Goal: Transaction & Acquisition: Purchase product/service

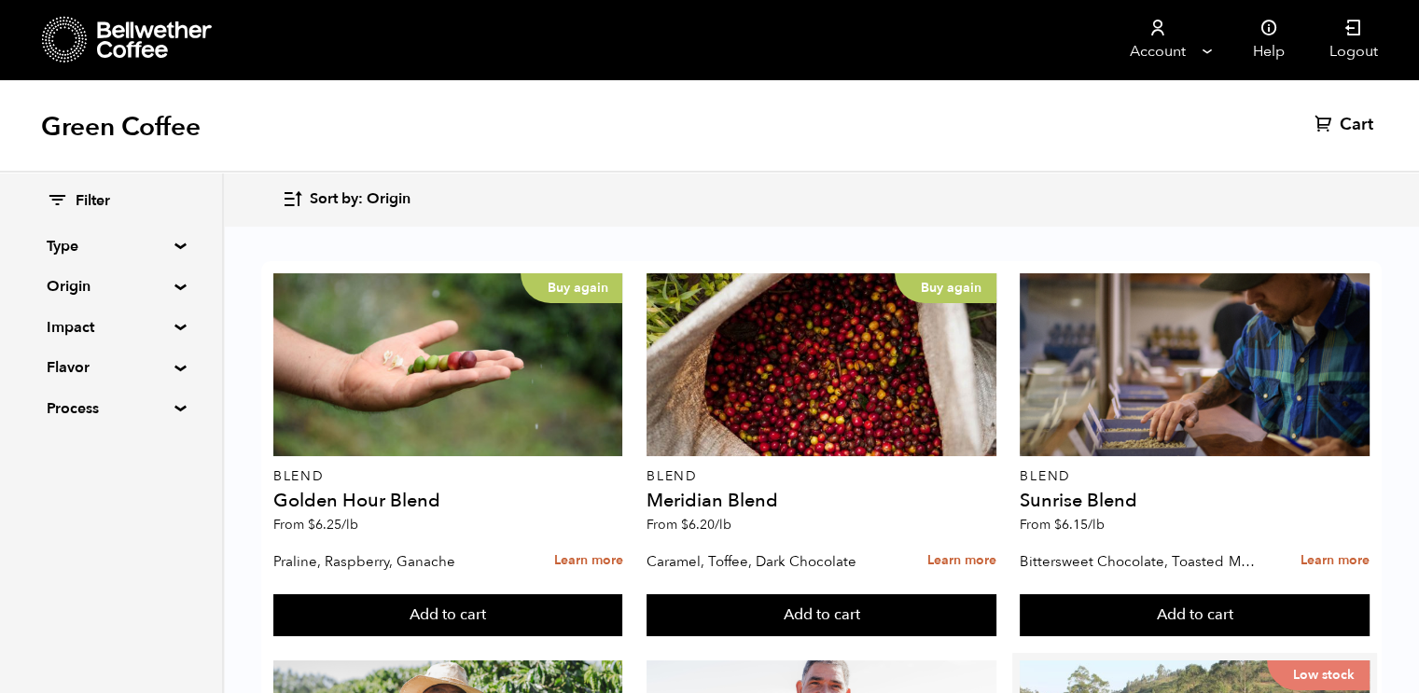
scroll to position [1125, 0]
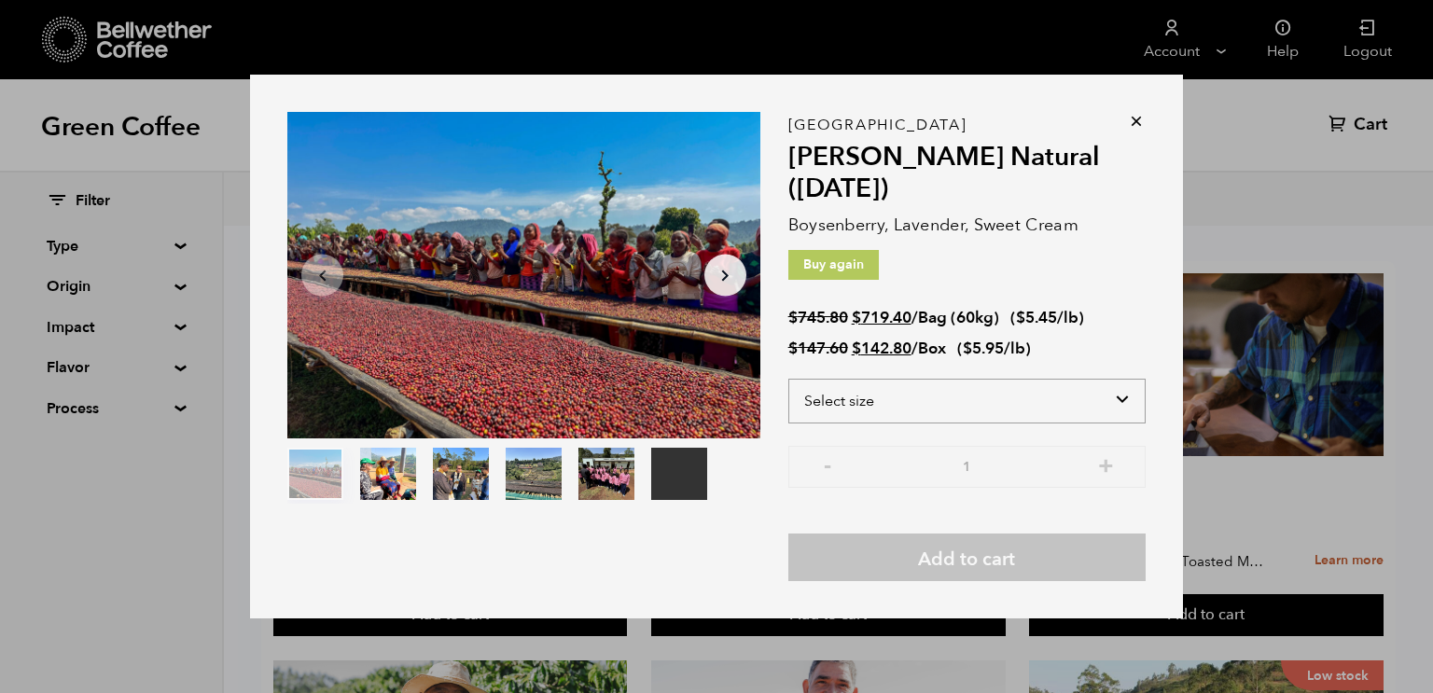
click at [1128, 406] on select "Select size Bag (60kg) (132 lbs) Box (24 lbs)" at bounding box center [966, 401] width 357 height 45
select select "box"
click at [788, 379] on select "Select size Bag (60kg) (132 lbs) Box (24 lbs)" at bounding box center [966, 401] width 357 height 45
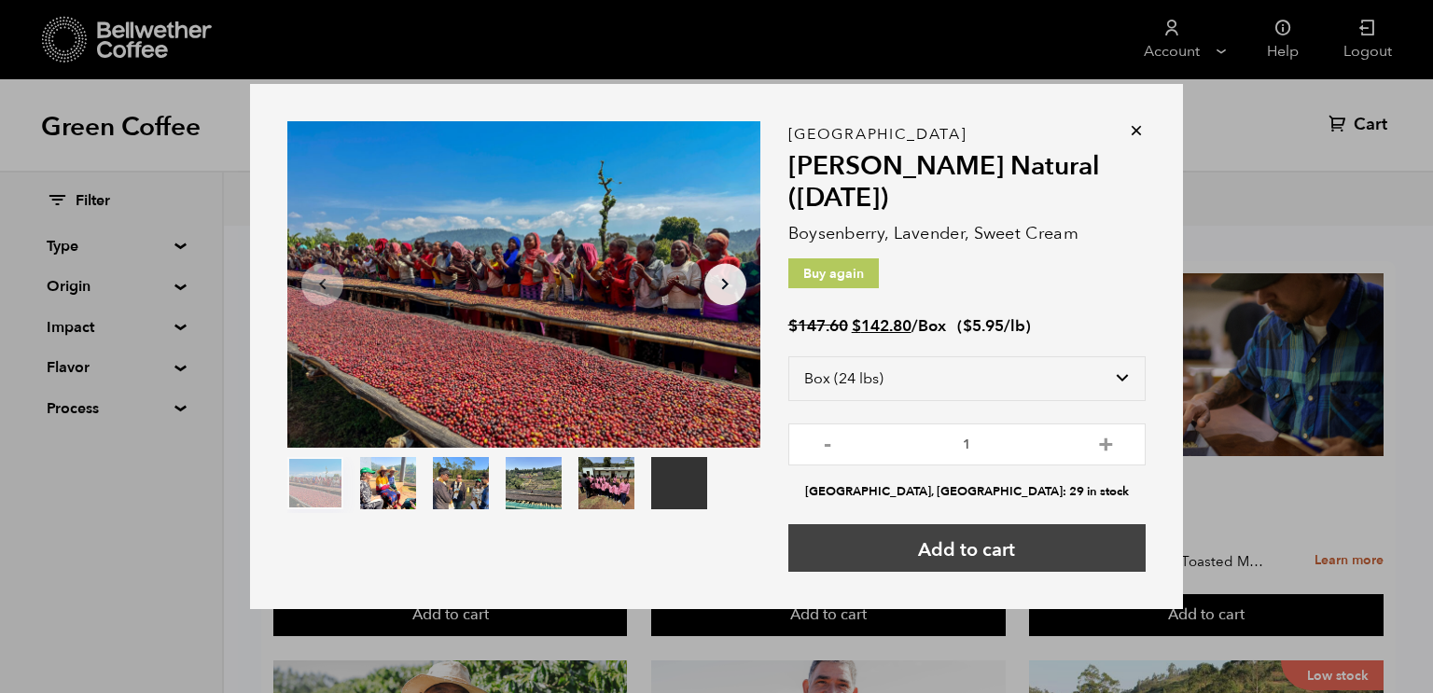
click at [1068, 540] on button "Add to cart" at bounding box center [966, 548] width 357 height 48
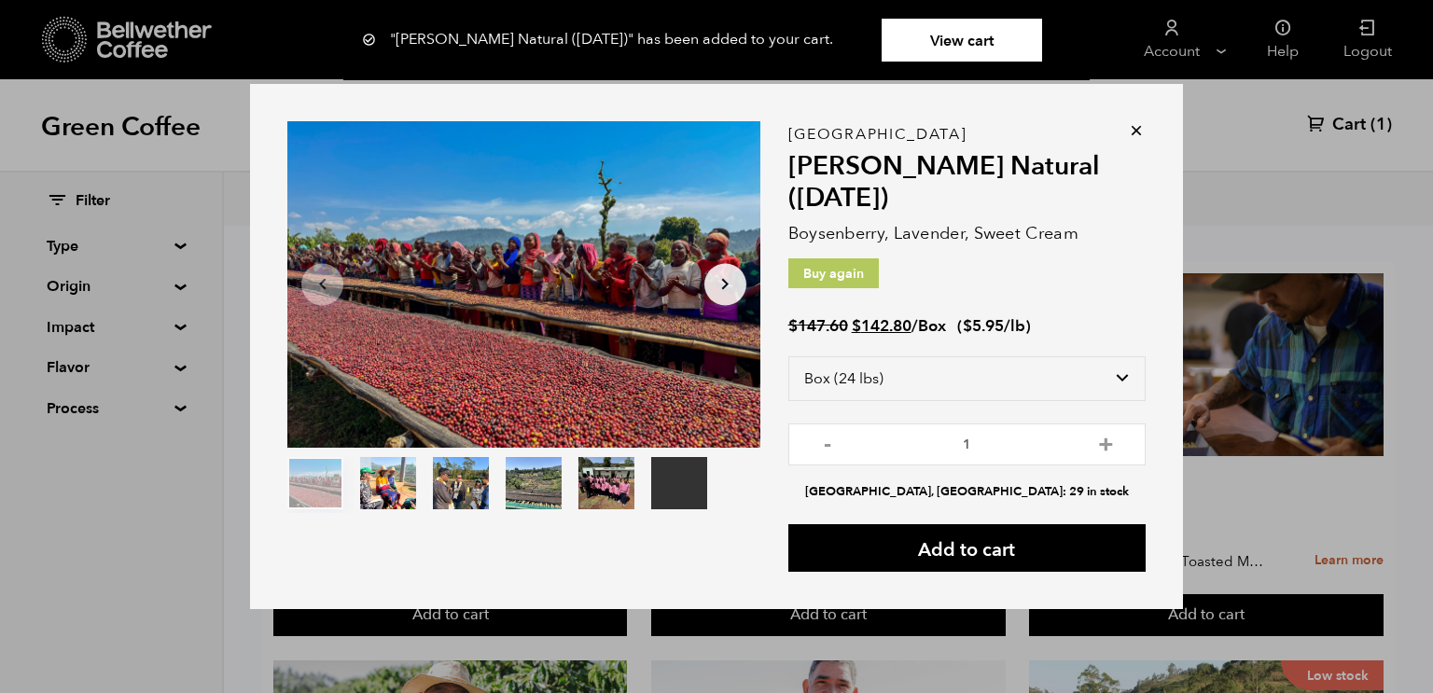
click at [1253, 193] on div "Your browser does not support the video tag. Item 1 of 6 Your browser does not …" at bounding box center [716, 346] width 1433 height 693
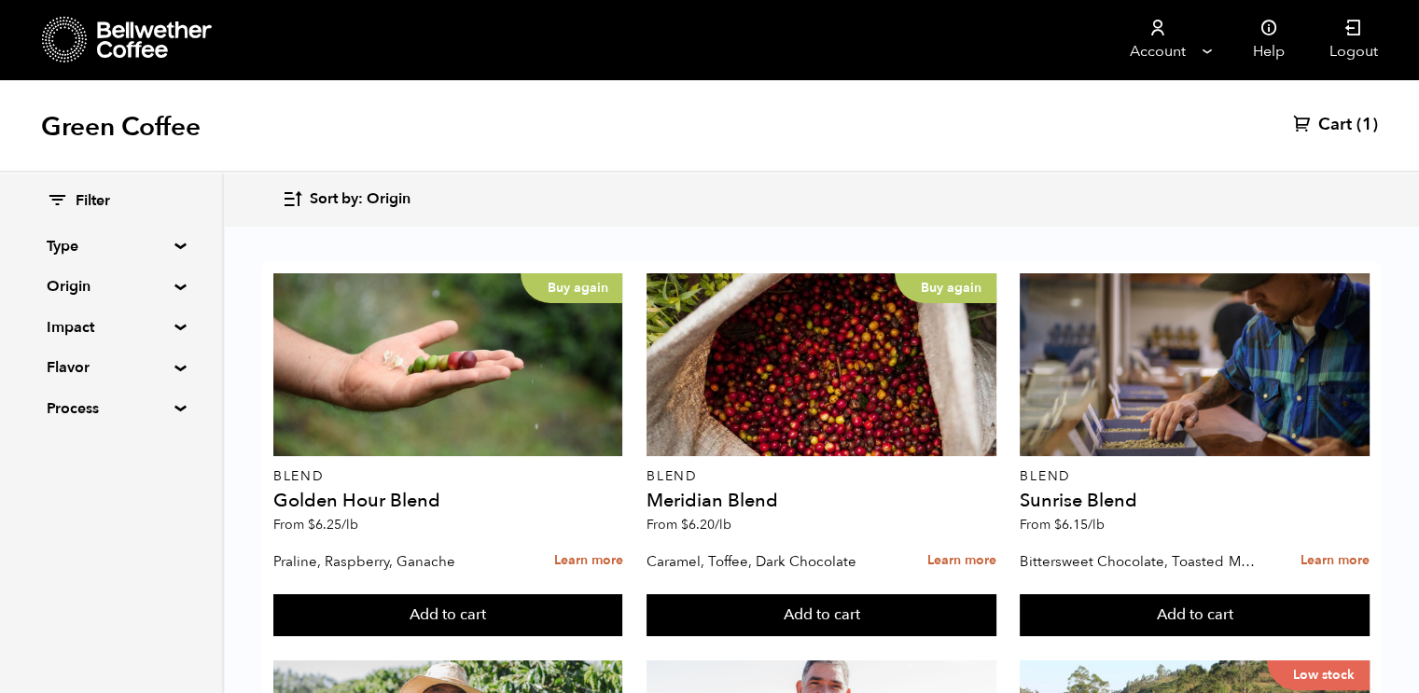
scroll to position [1255, 0]
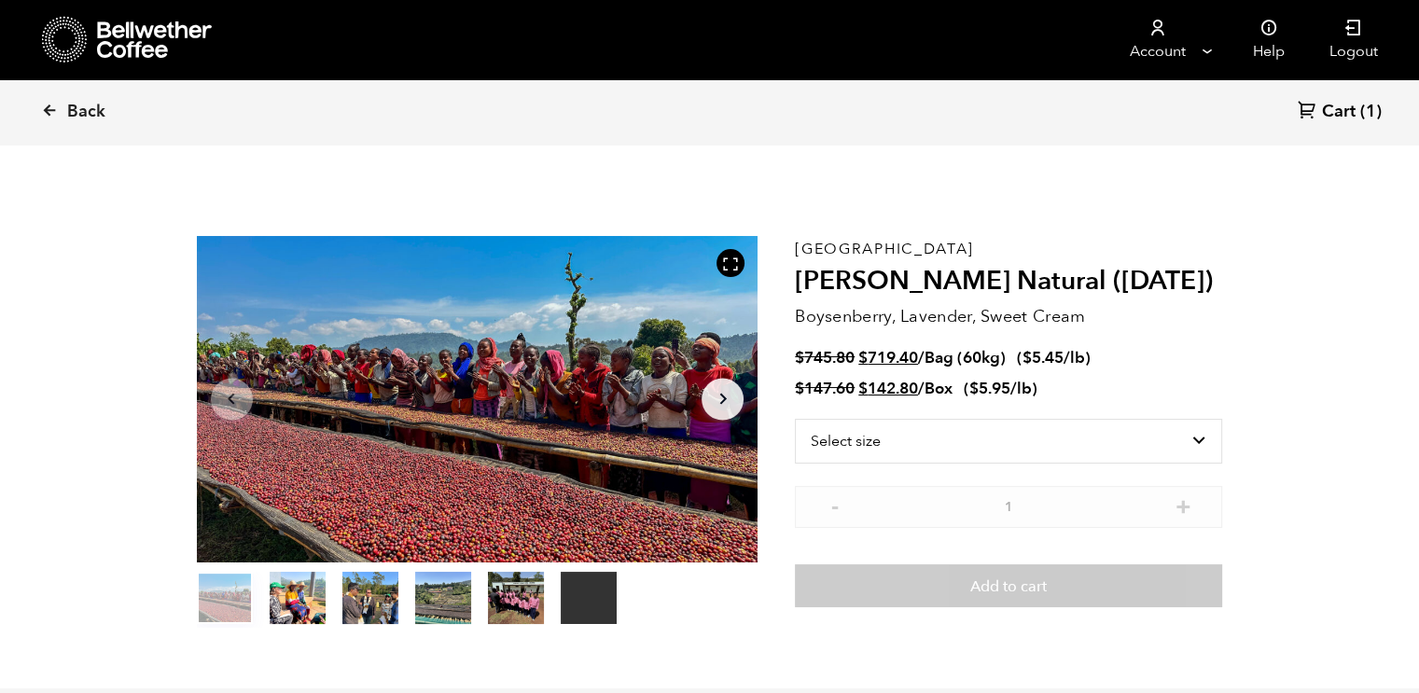
scroll to position [810, 993]
click at [1134, 454] on select "Select size Bag (60kg) (132 lbs) Box (24 lbs)" at bounding box center [1008, 441] width 427 height 45
click at [1199, 443] on select "Select size Bag (60kg) (132 lbs) Box (24 lbs)" at bounding box center [1008, 441] width 427 height 45
select select "box"
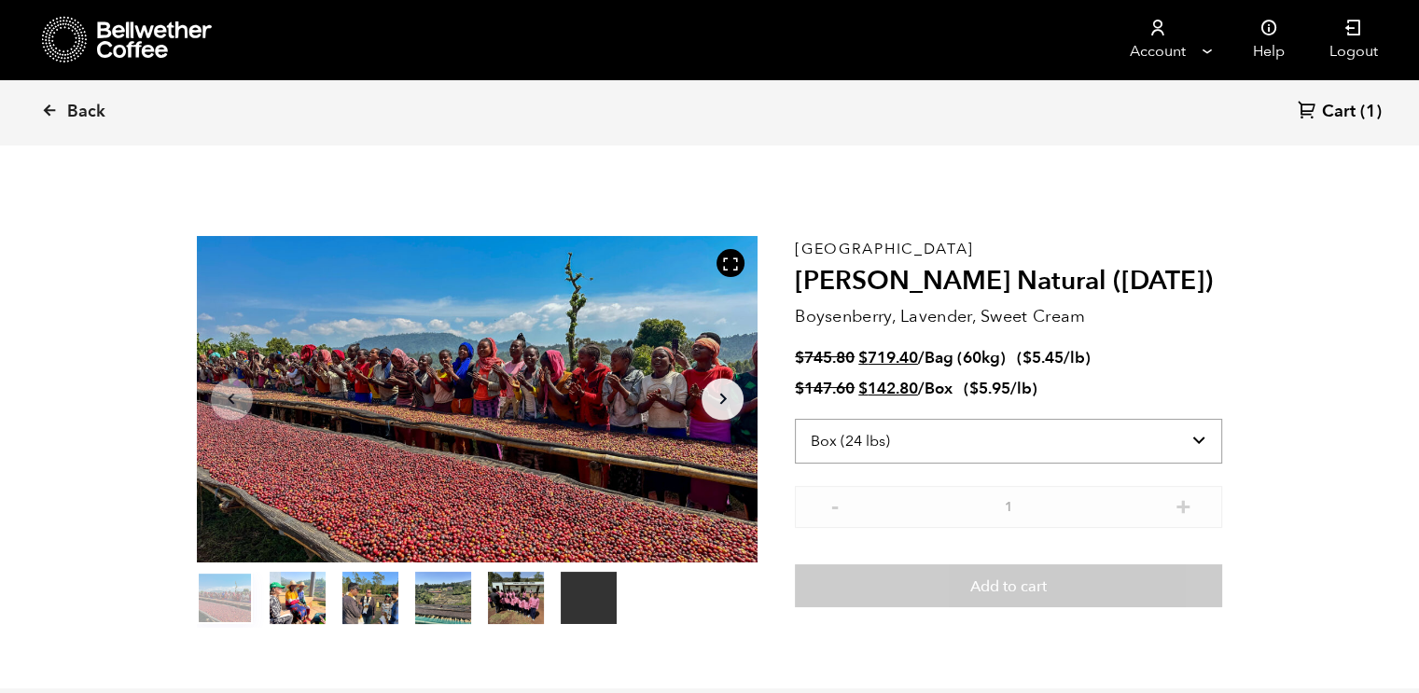
click at [795, 419] on select "Select size Bag (60kg) (132 lbs) Box (24 lbs)" at bounding box center [1008, 441] width 427 height 45
